Goal: Book appointment/travel/reservation

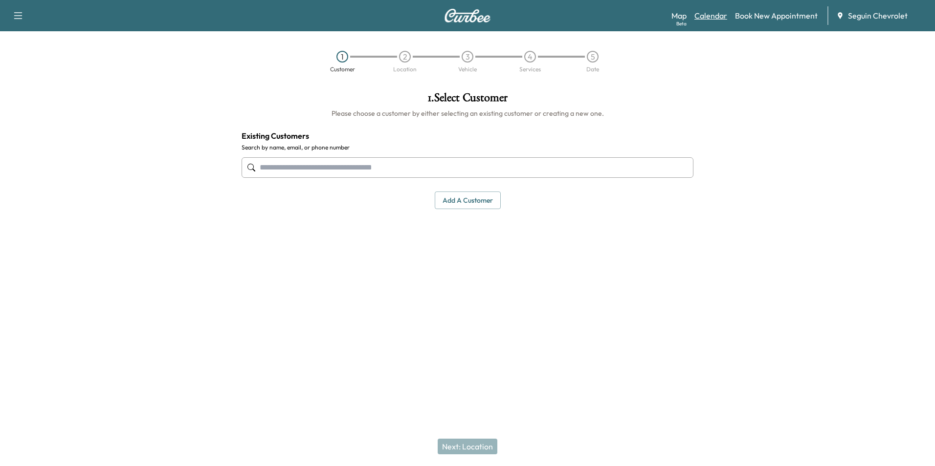
click at [721, 16] on link "Calendar" at bounding box center [710, 16] width 33 height 12
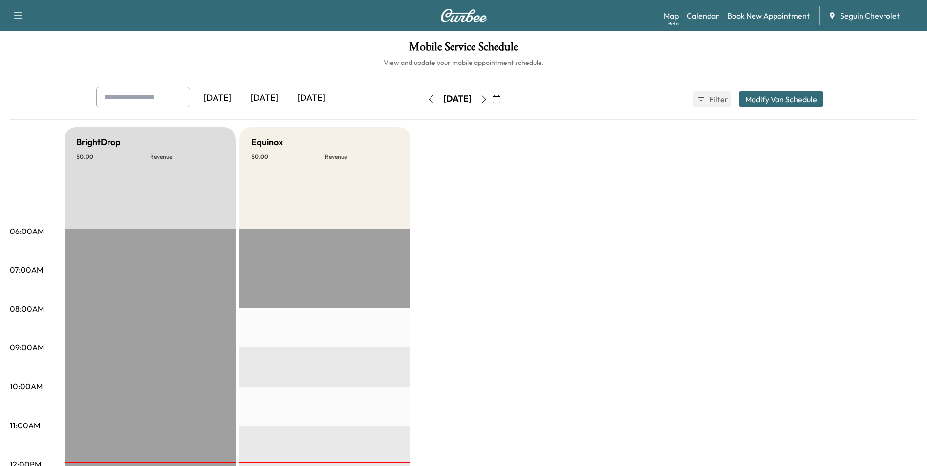
click at [488, 98] on icon "button" at bounding box center [484, 99] width 8 height 8
click at [505, 98] on button "button" at bounding box center [496, 99] width 17 height 16
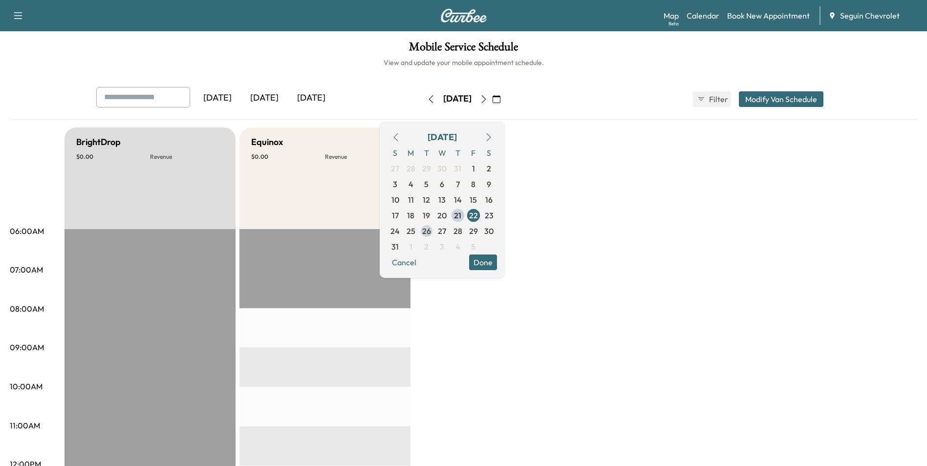
click at [431, 233] on span "26" at bounding box center [426, 231] width 9 height 12
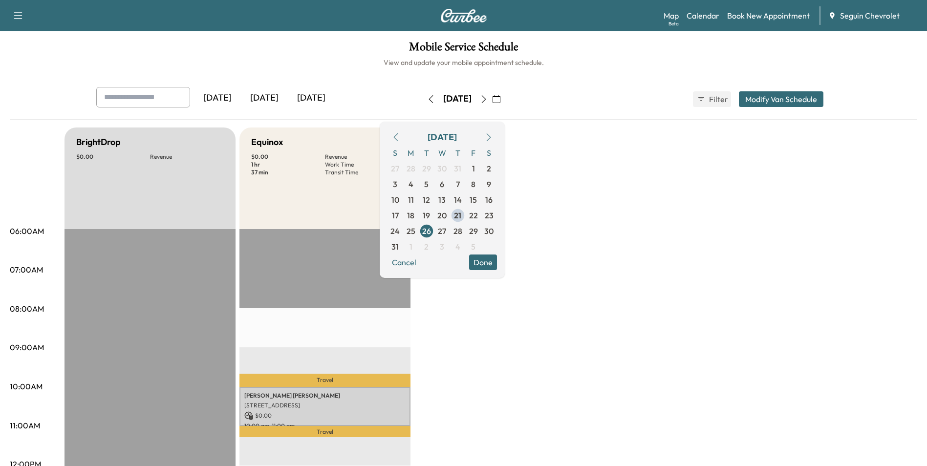
click at [497, 260] on button "Done" at bounding box center [483, 263] width 28 height 16
